Goal: Use online tool/utility

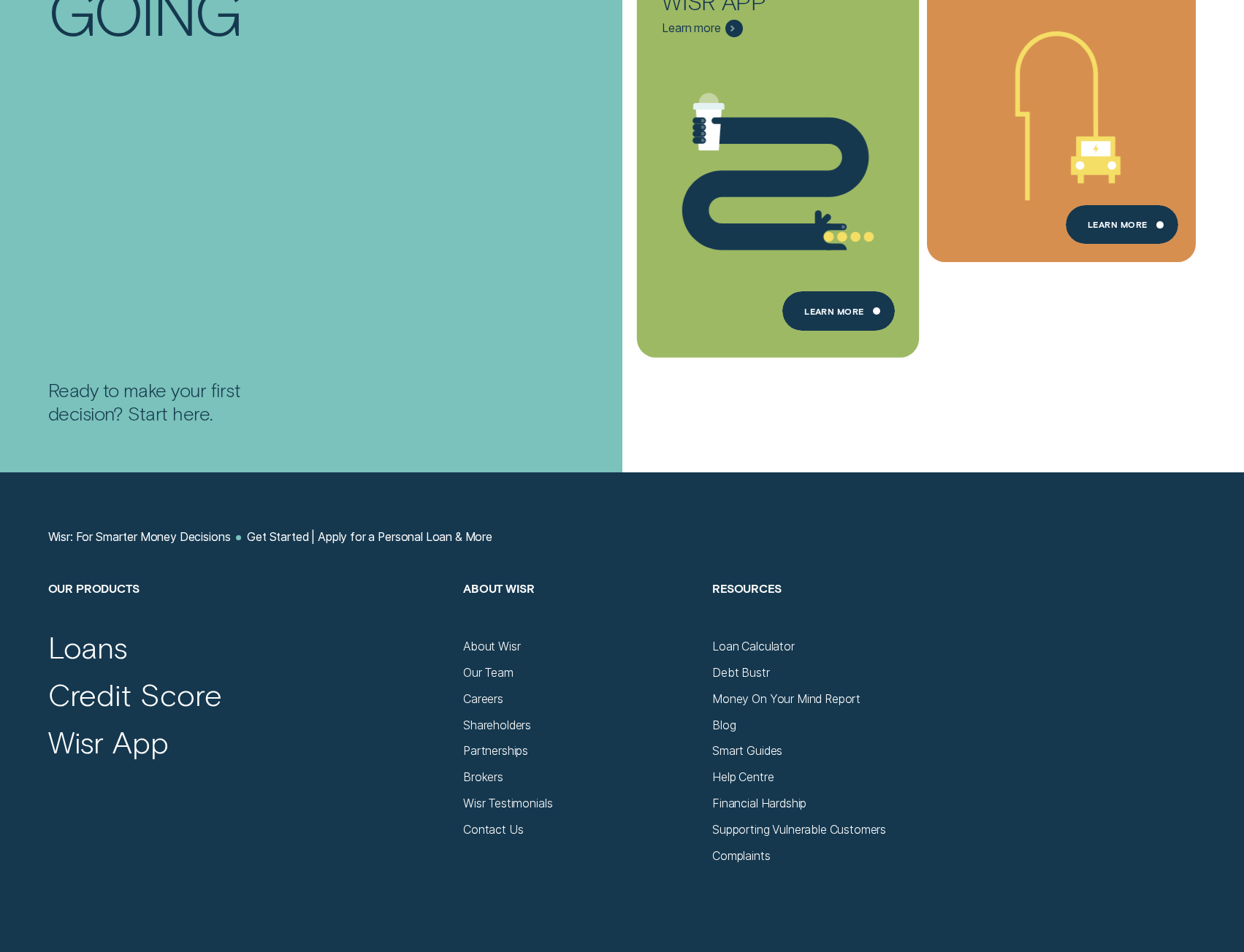
scroll to position [949, 0]
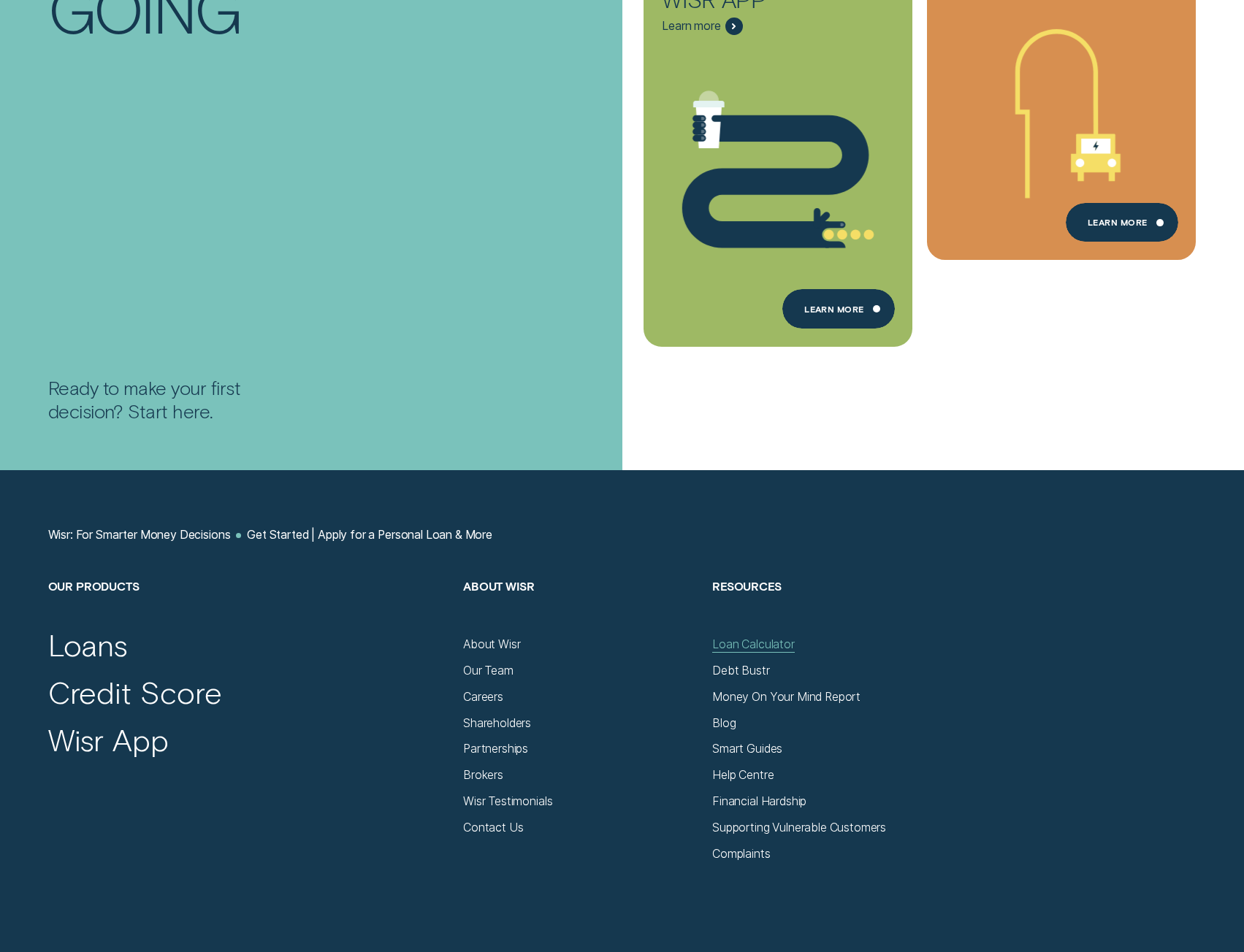
click at [776, 651] on div "Loan Calculator" at bounding box center [753, 645] width 82 height 14
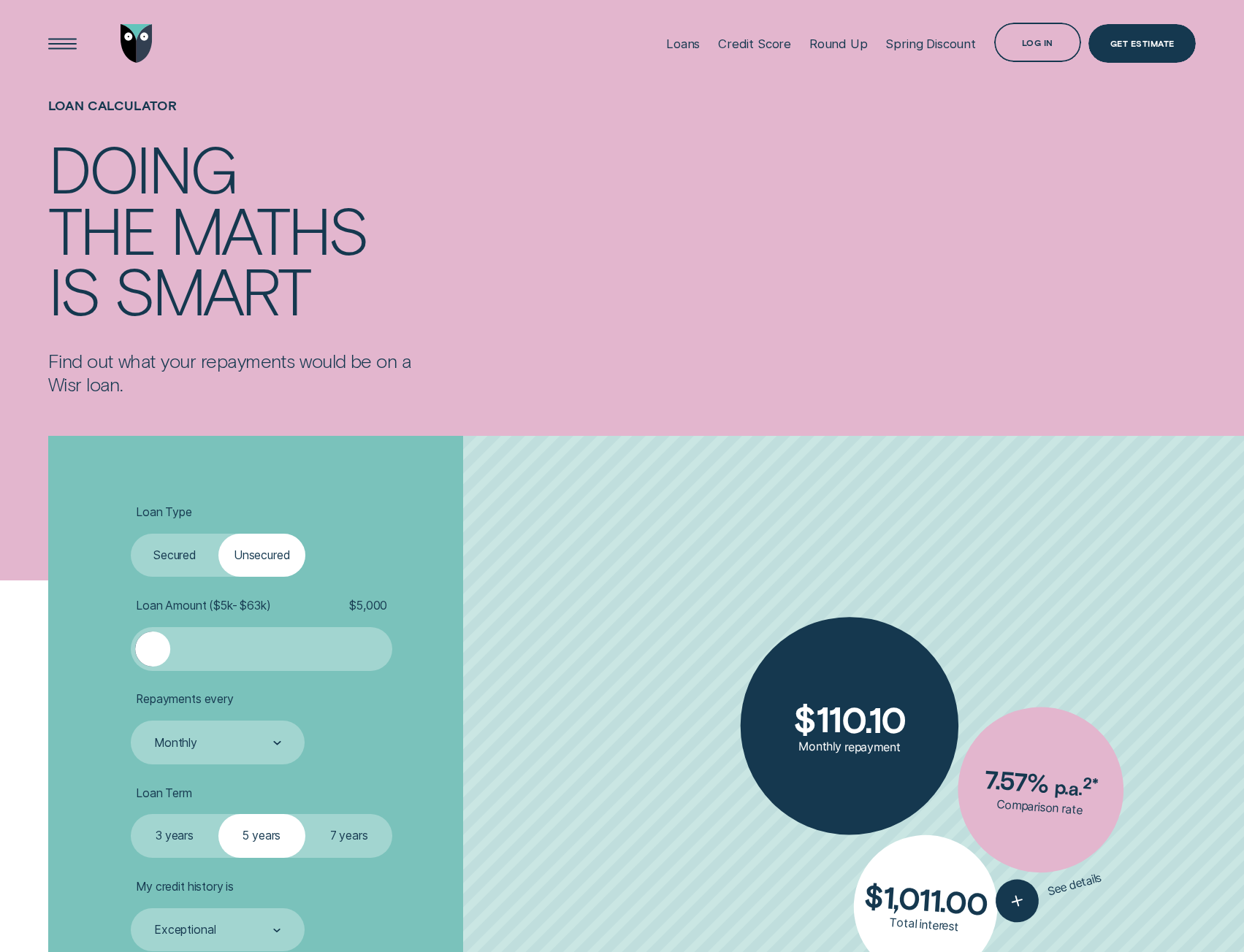
click at [256, 556] on label "Unsecured" at bounding box center [262, 556] width 87 height 44
click at [218, 533] on input "Unsecured" at bounding box center [218, 533] width 0 height 0
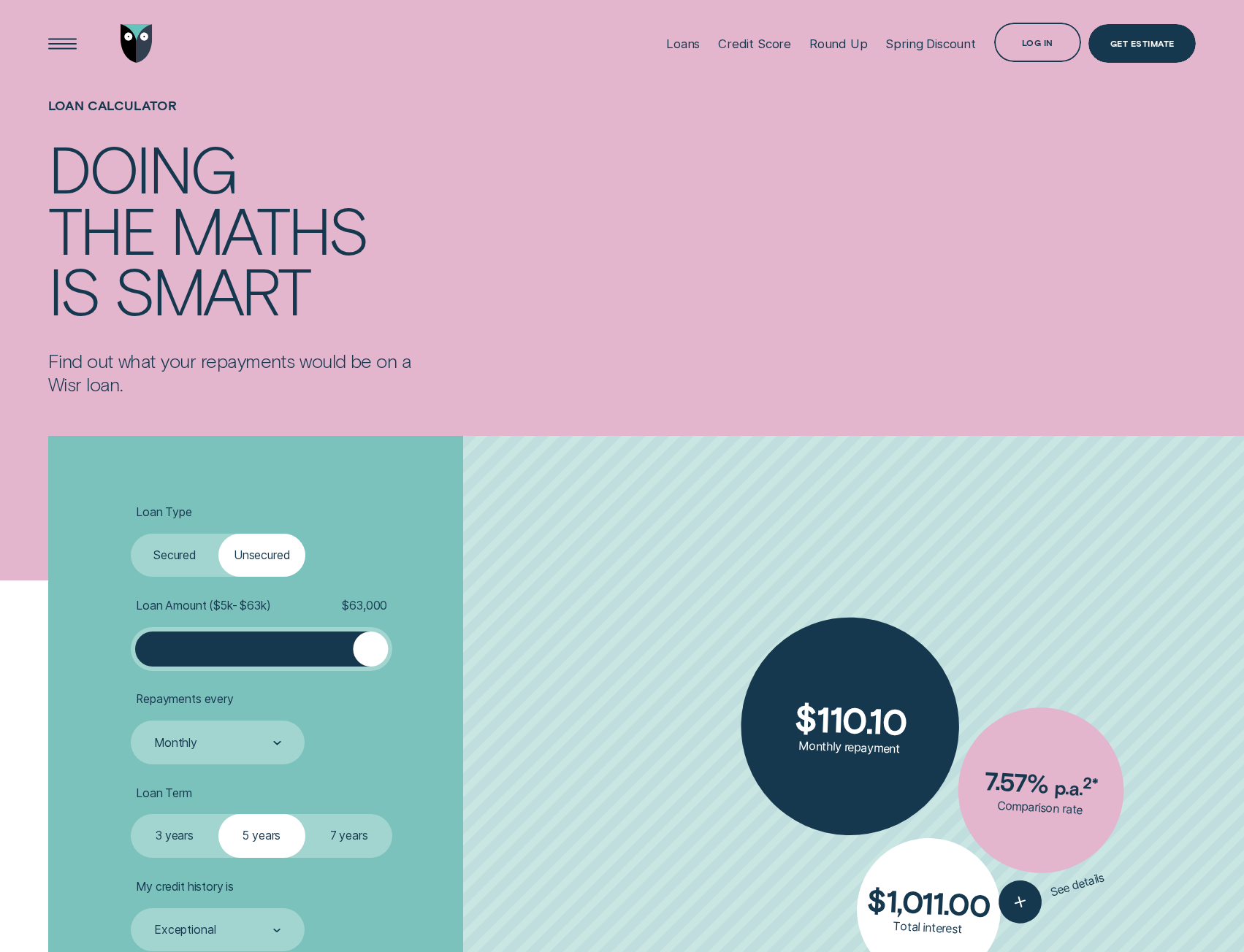
drag, startPoint x: 158, startPoint y: 657, endPoint x: 419, endPoint y: 677, distance: 261.8
click at [419, 677] on ul "Loan Type Select Loan Type Secured Unsecured Loan Amount ( $5k - $63k ) $ 63,00…" at bounding box center [331, 728] width 401 height 446
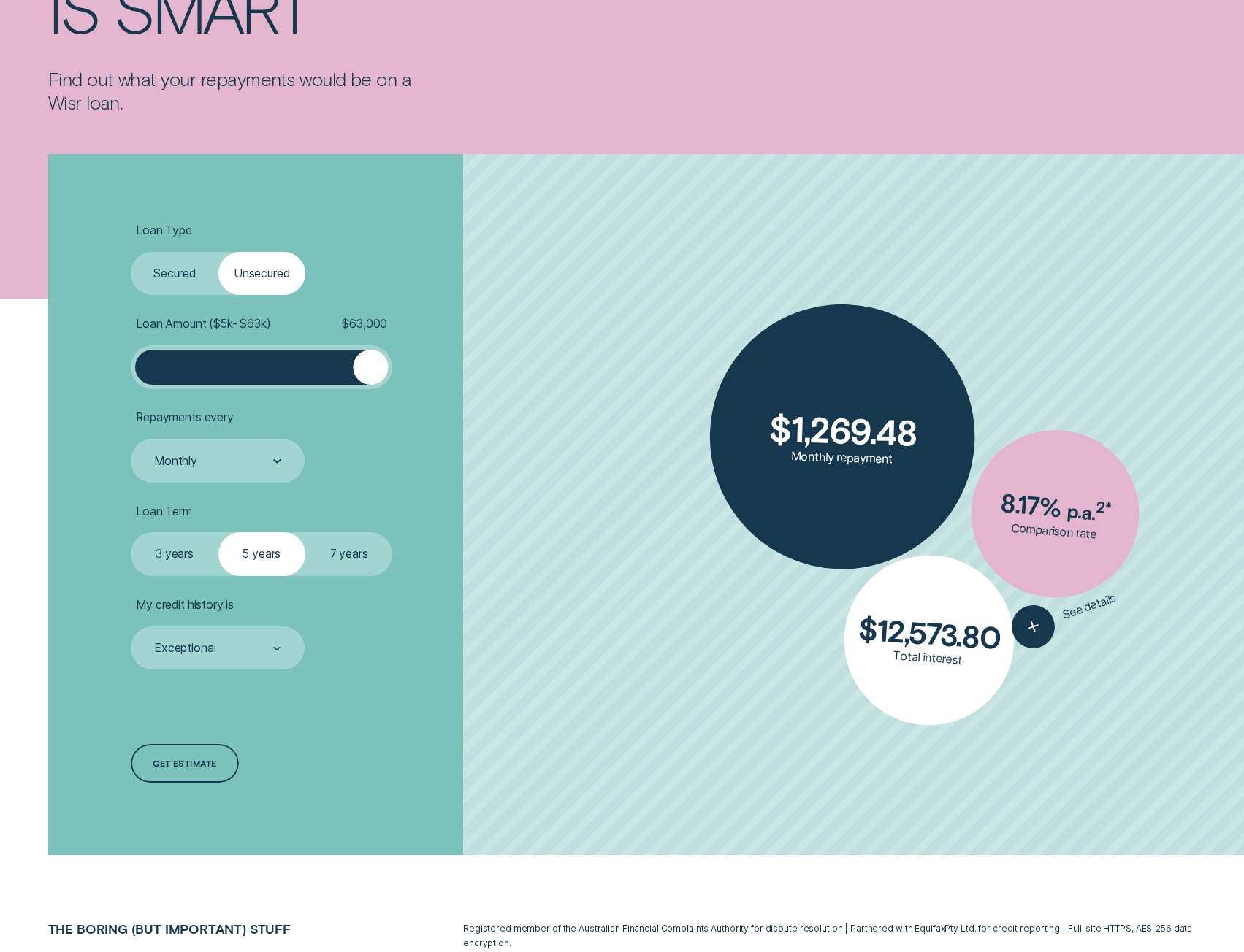
scroll to position [292, 0]
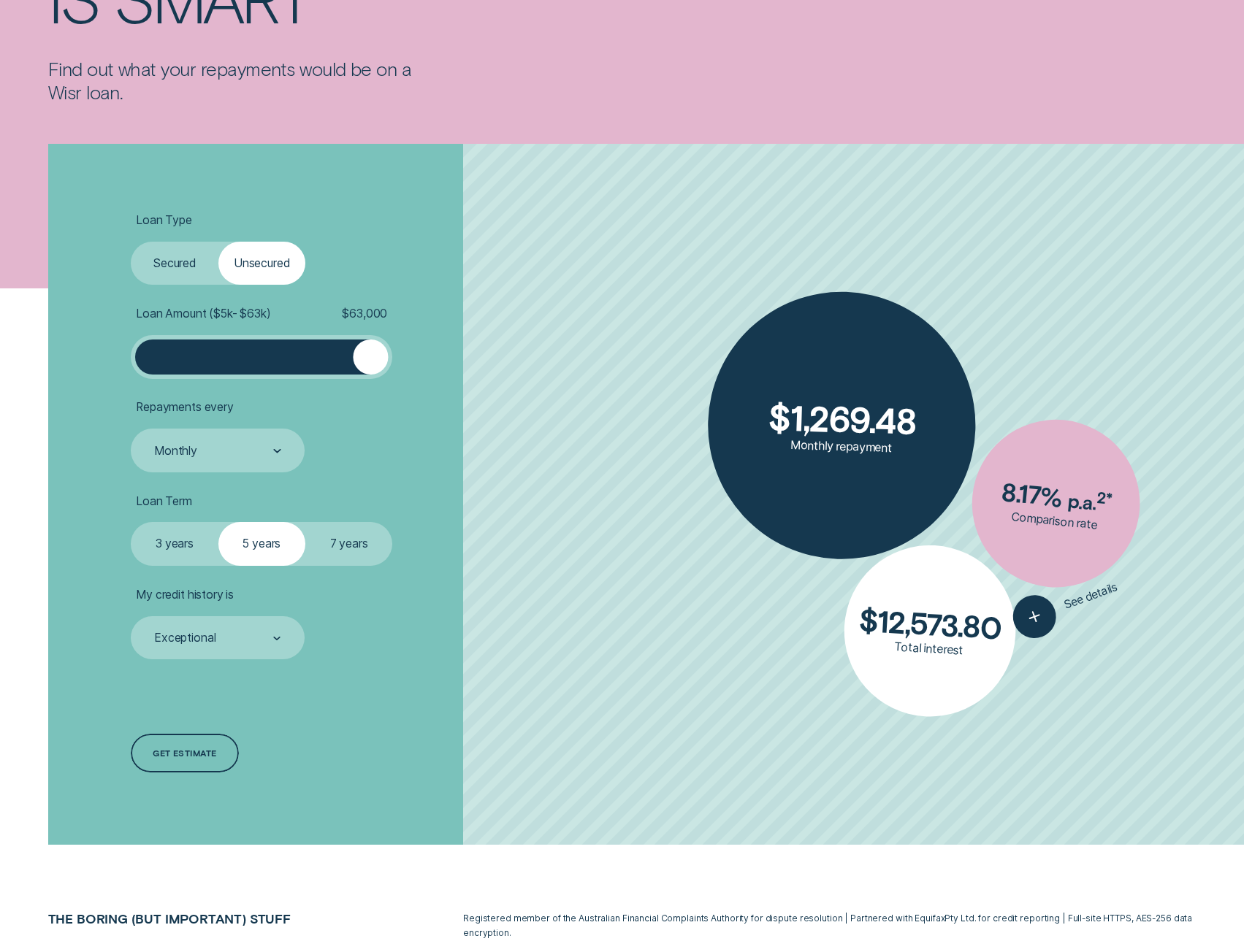
click at [365, 543] on label "7 years" at bounding box center [349, 544] width 87 height 44
click at [305, 522] on input "7 years" at bounding box center [305, 522] width 0 height 0
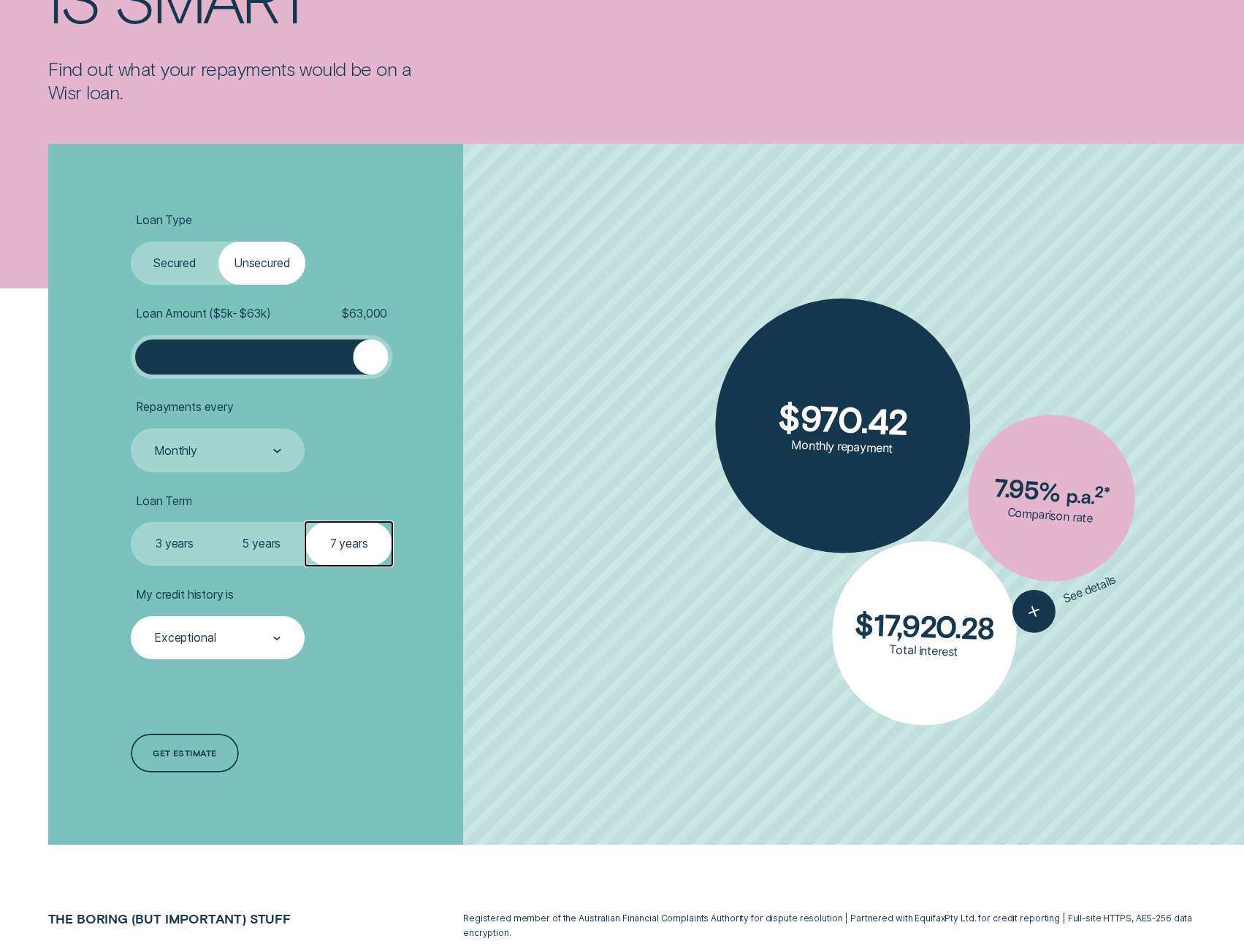
click at [283, 630] on div "Exceptional" at bounding box center [218, 638] width 174 height 44
click at [164, 625] on div "Exceptional" at bounding box center [218, 638] width 174 height 44
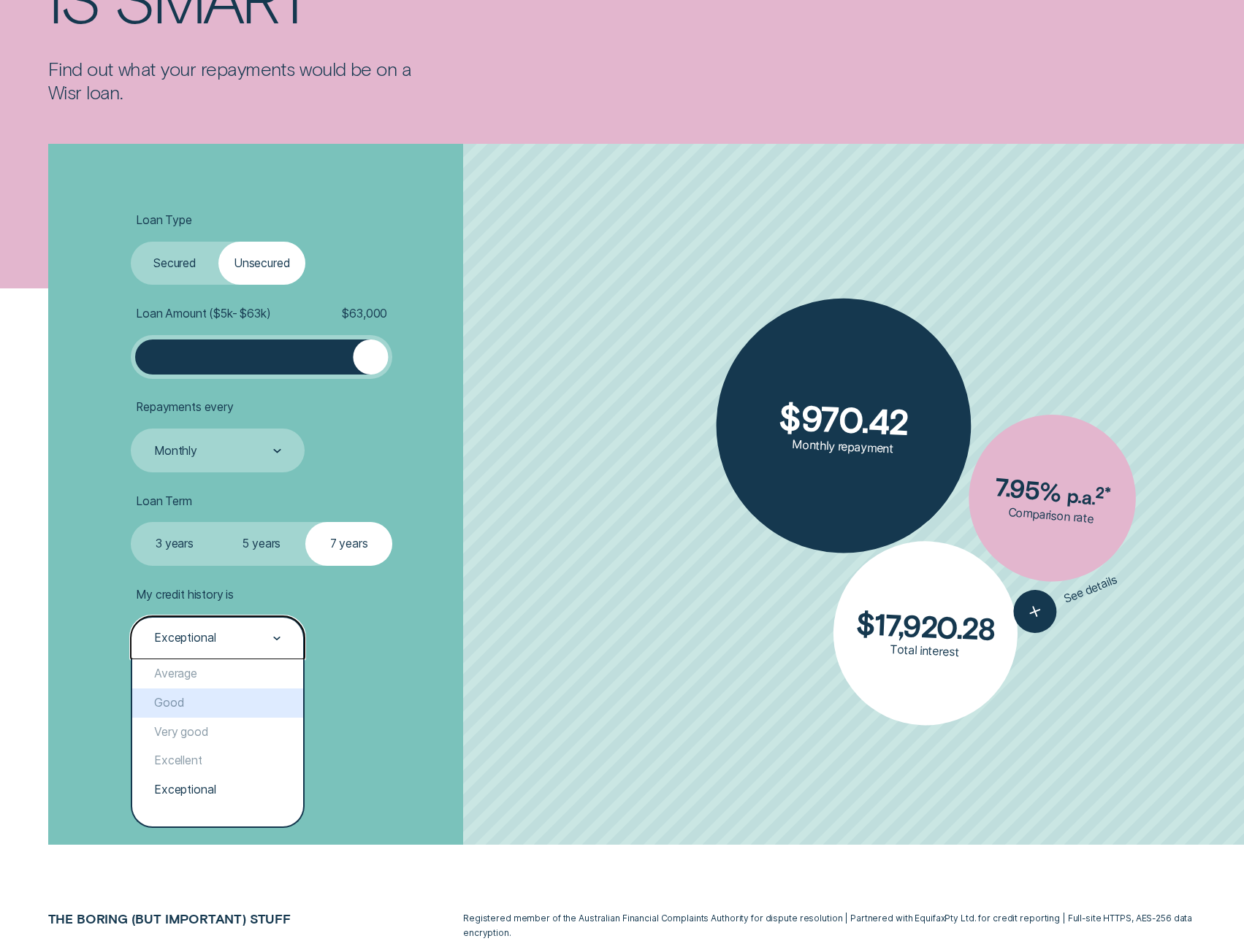
click at [439, 713] on div "Loan Type Select Loan Type Secured Unsecured Loan Amount ( $5k - $63k ) $ 63,00…" at bounding box center [330, 494] width 415 height 701
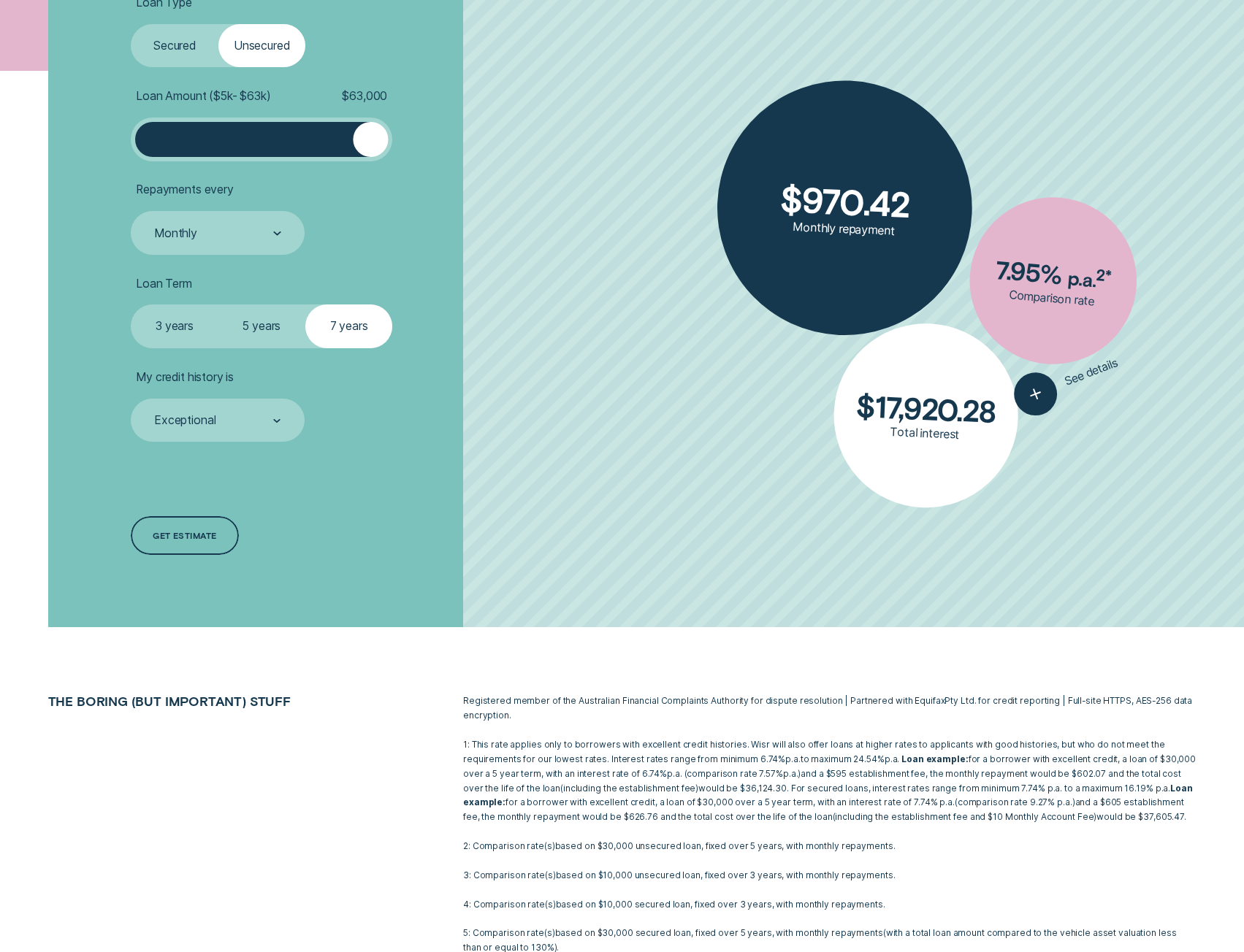
scroll to position [511, 0]
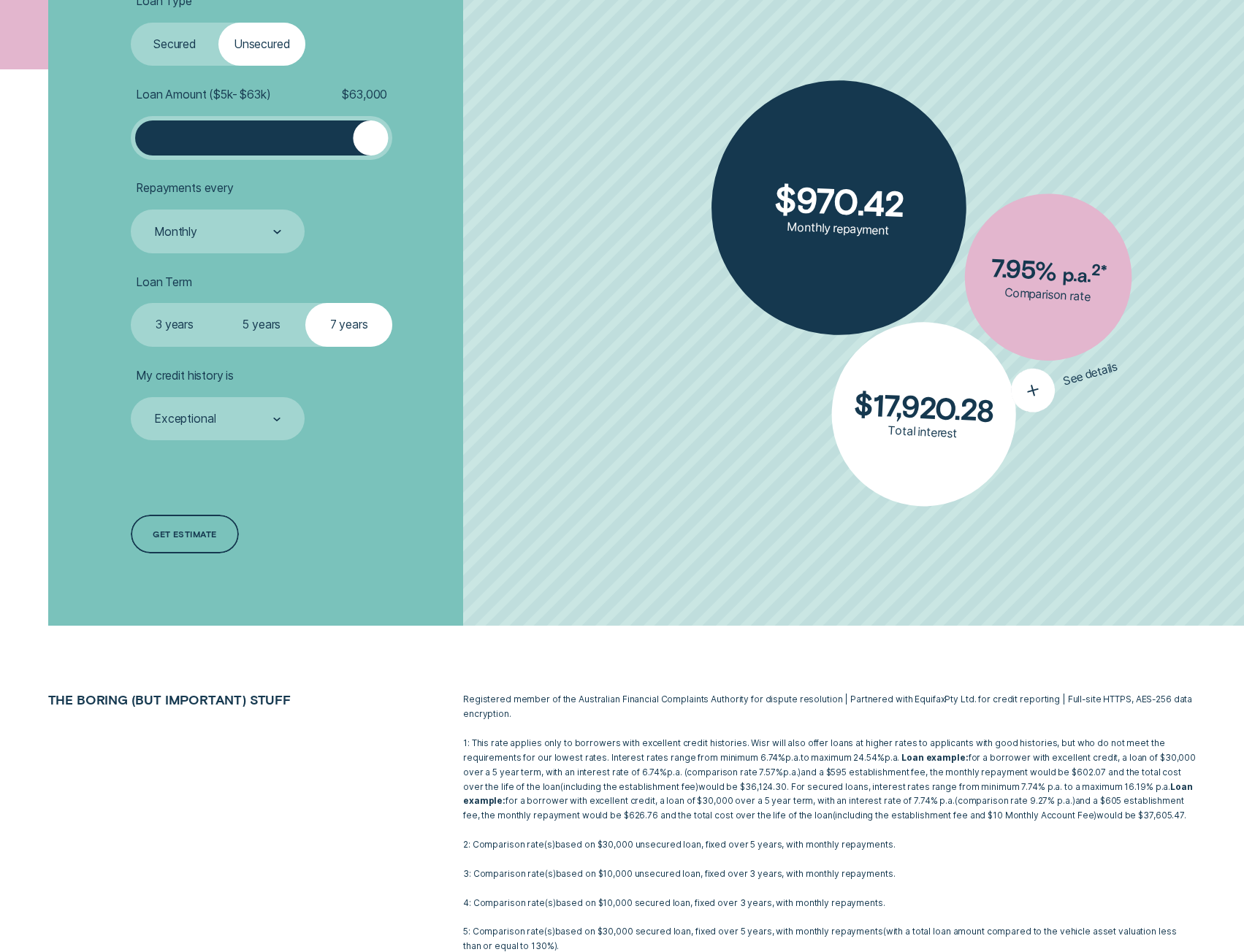
click at [1022, 391] on div "button" at bounding box center [1032, 390] width 54 height 54
